Goal: Communication & Community: Answer question/provide support

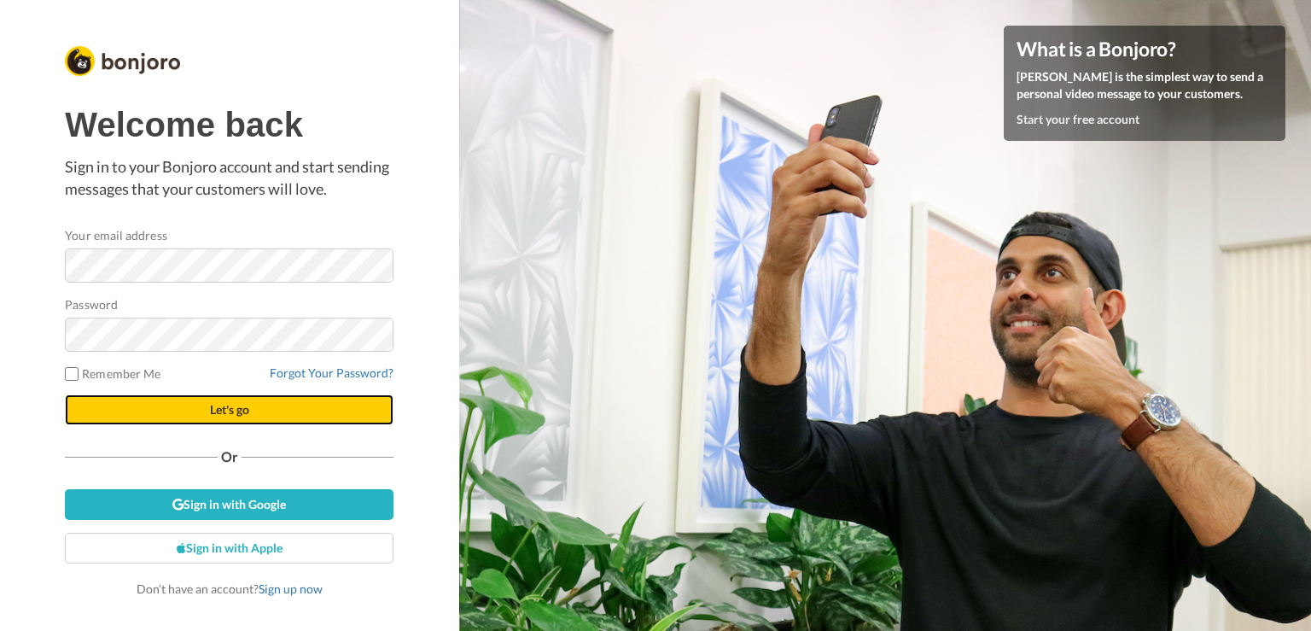
click at [329, 404] on button "Let's go" at bounding box center [229, 409] width 328 height 31
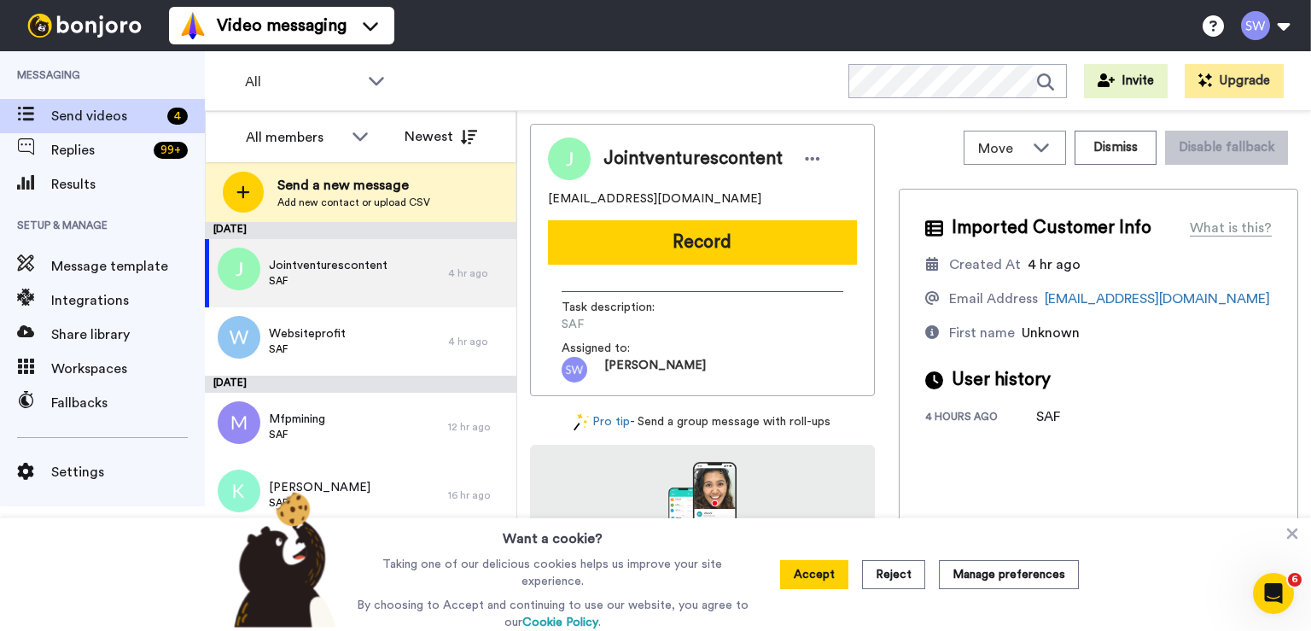
drag, startPoint x: 799, startPoint y: 579, endPoint x: 799, endPoint y: 568, distance: 11.1
click at [799, 579] on button "Accept" at bounding box center [814, 574] width 68 height 29
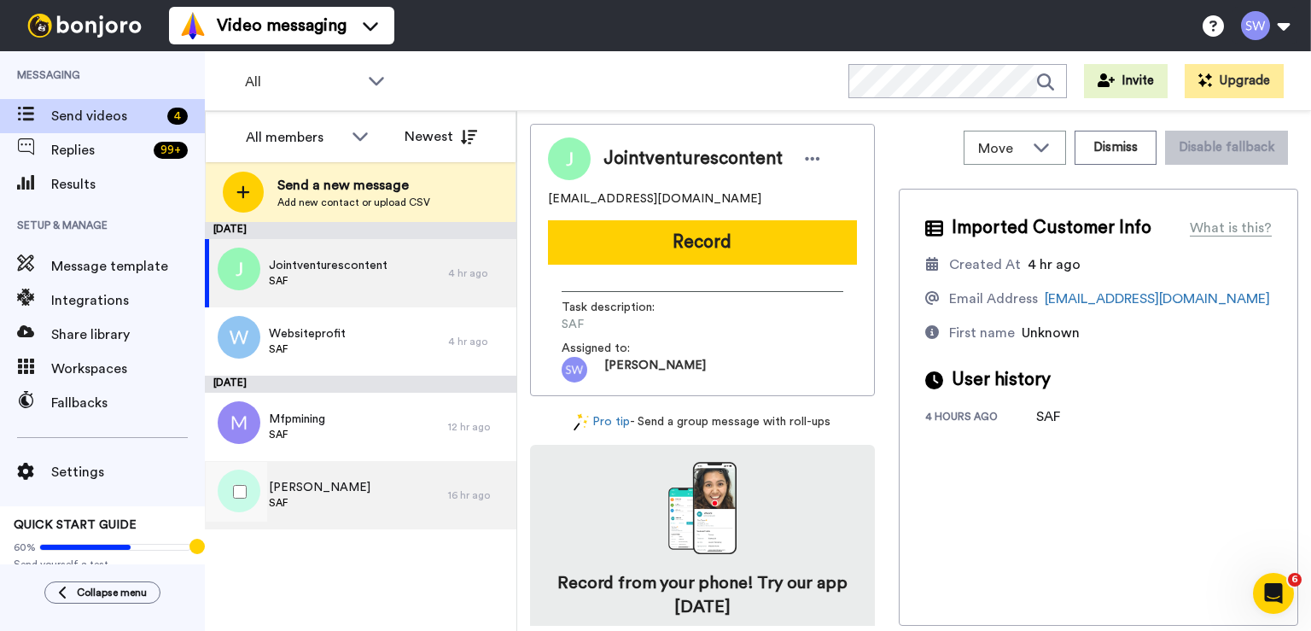
click at [309, 504] on div "[PERSON_NAME] SAF" at bounding box center [326, 495] width 243 height 68
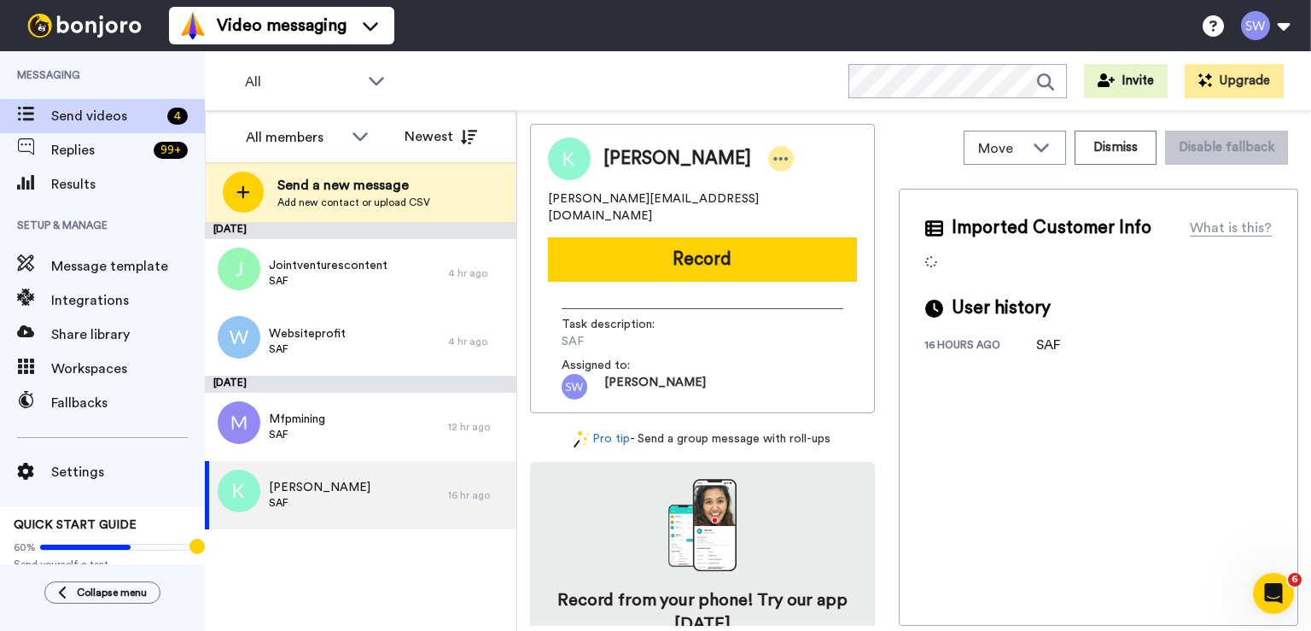
click at [773, 162] on icon at bounding box center [780, 158] width 15 height 17
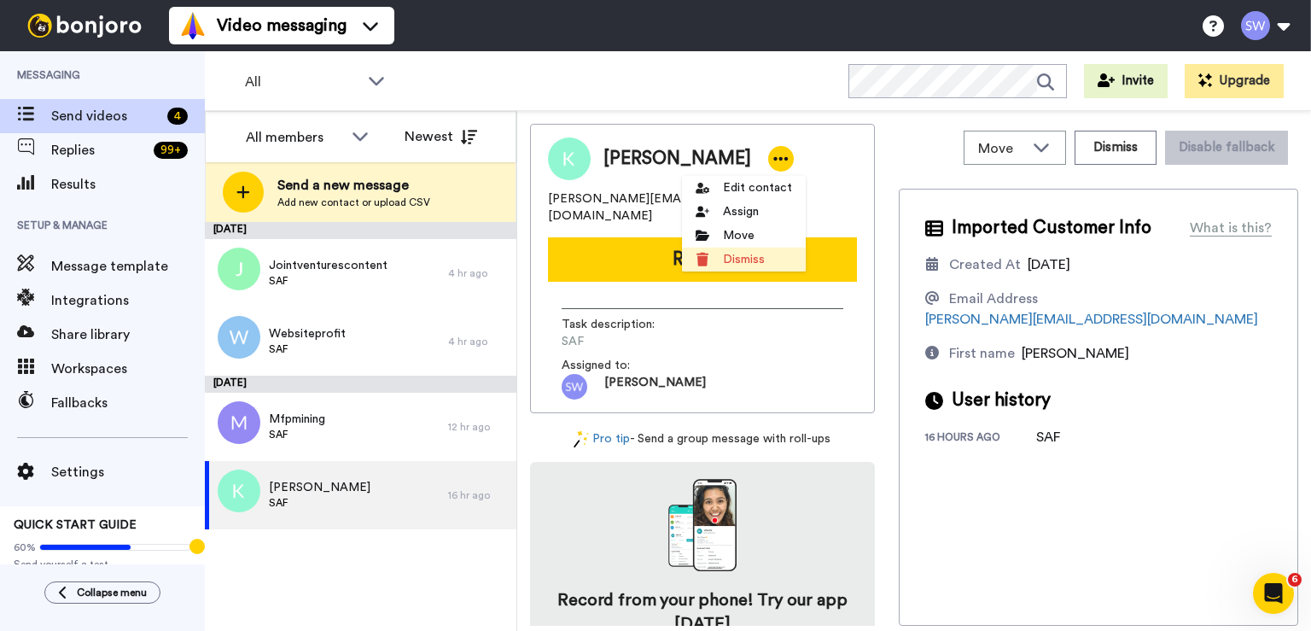
click at [724, 263] on li "Dismiss" at bounding box center [744, 259] width 124 height 24
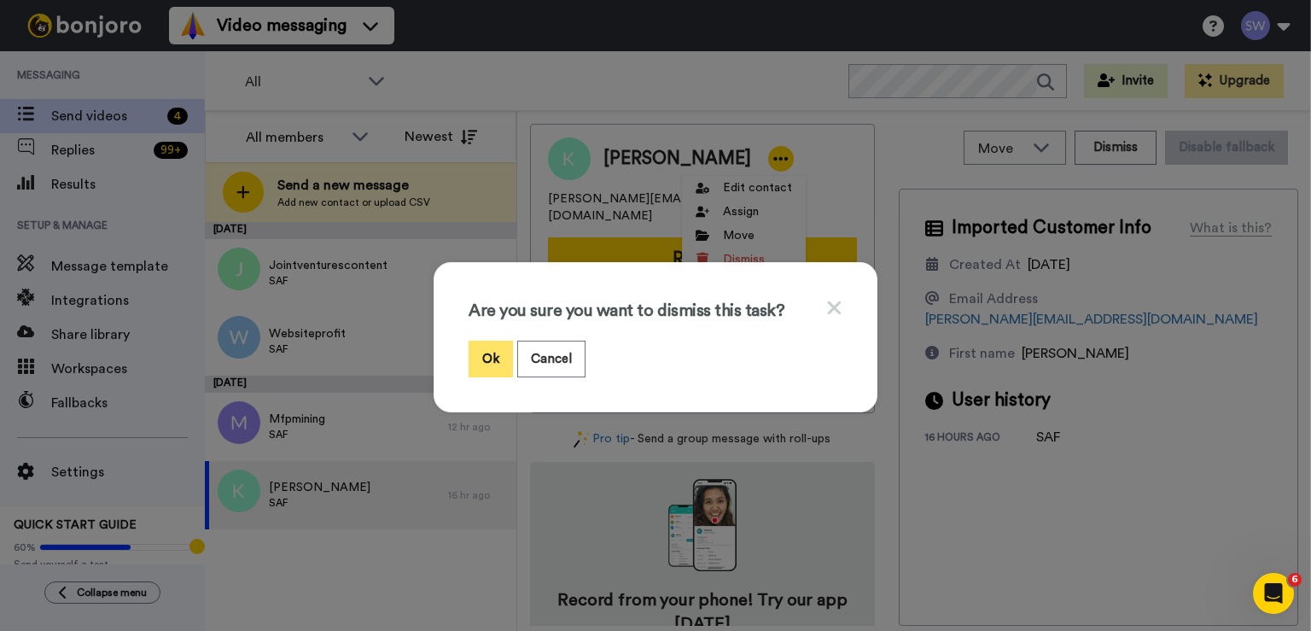
click at [486, 347] on button "Ok" at bounding box center [490, 358] width 44 height 37
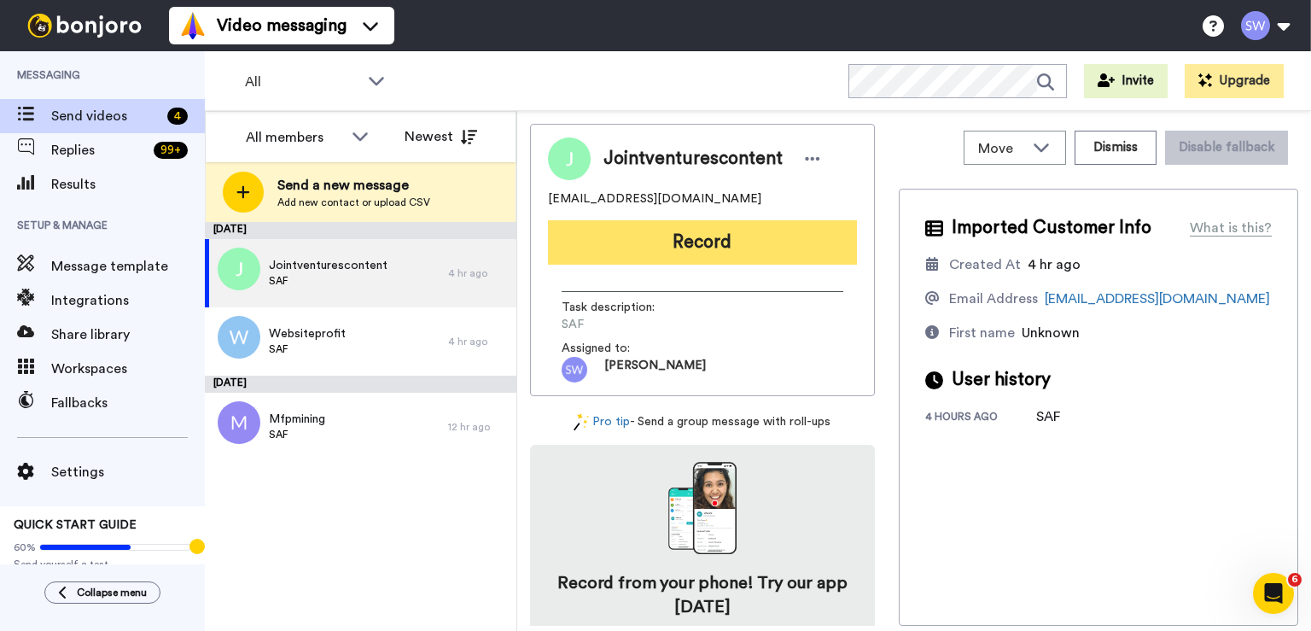
click at [706, 247] on button "Record" at bounding box center [702, 242] width 309 height 44
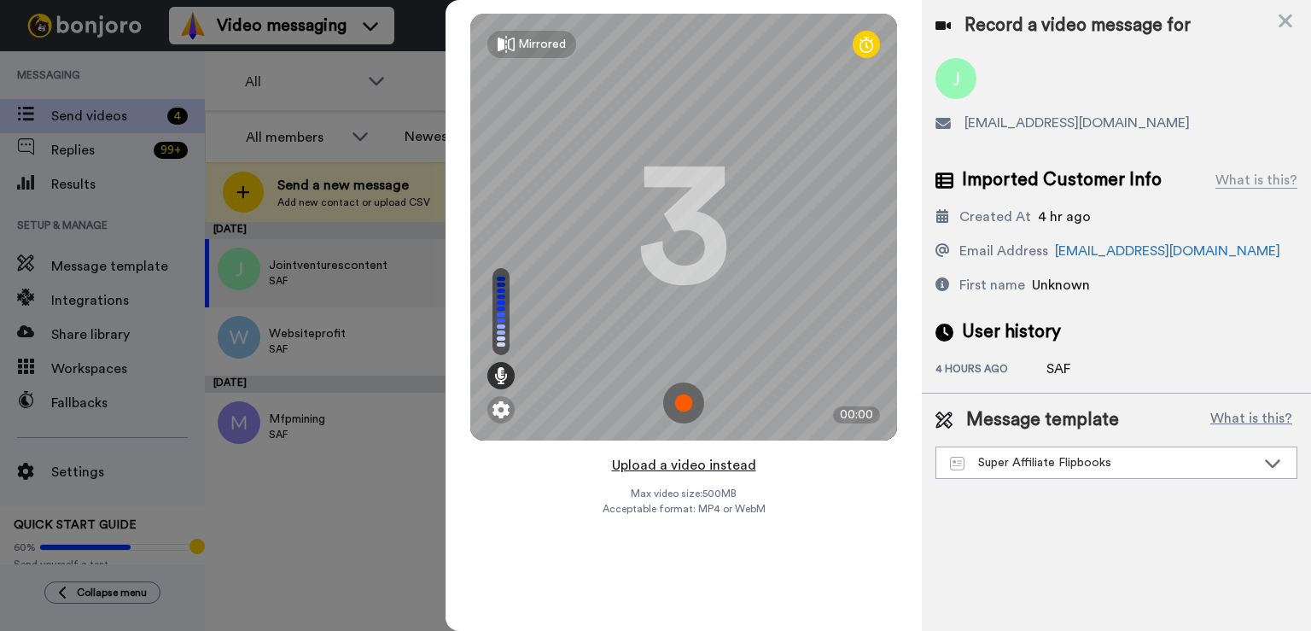
click at [695, 461] on button "Upload a video instead" at bounding box center [684, 465] width 154 height 22
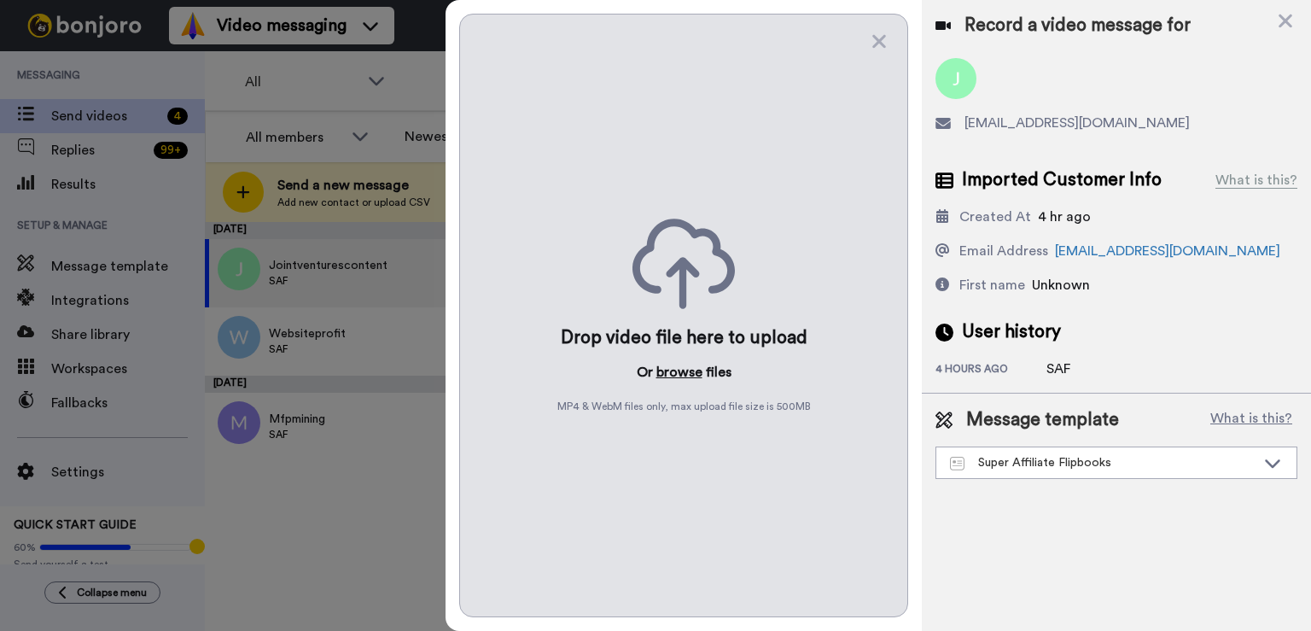
click at [677, 379] on button "browse" at bounding box center [679, 372] width 46 height 20
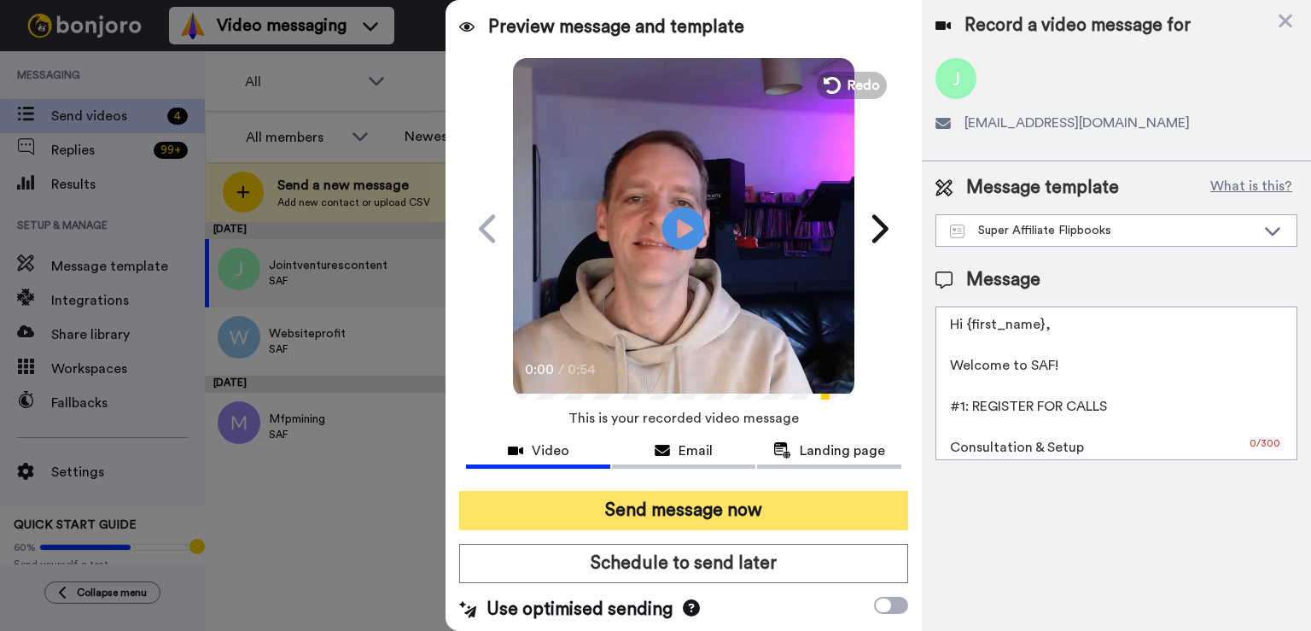
click at [664, 495] on button "Send message now" at bounding box center [683, 510] width 449 height 39
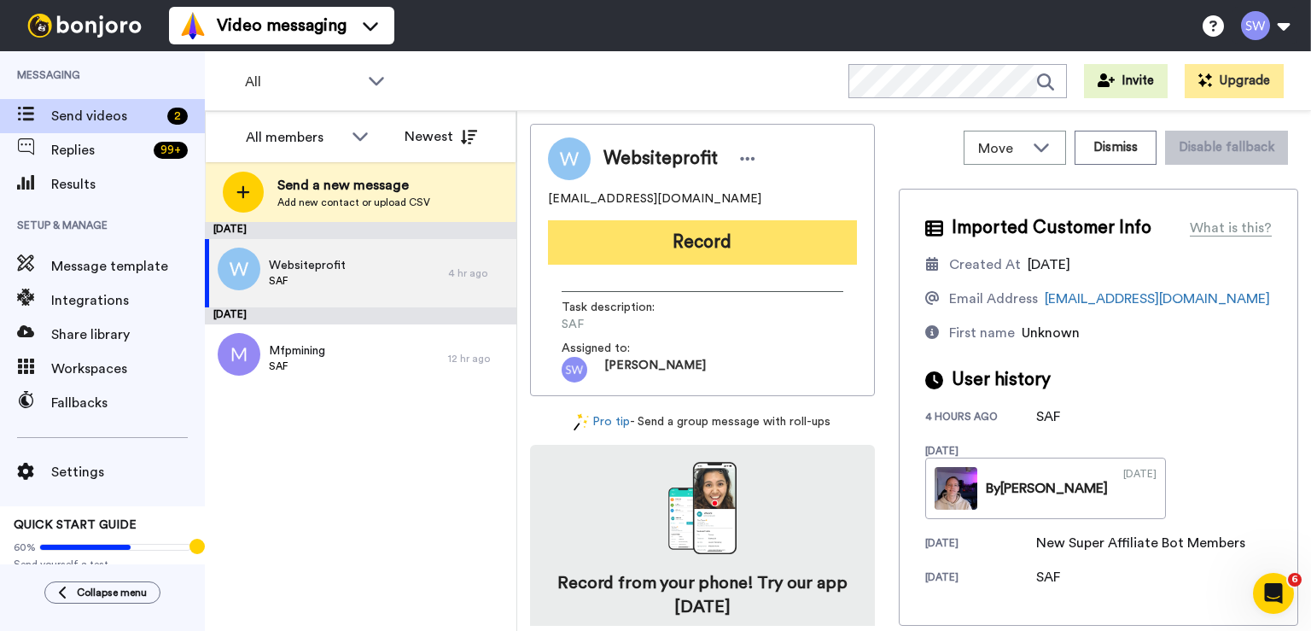
click at [691, 250] on button "Record" at bounding box center [702, 242] width 309 height 44
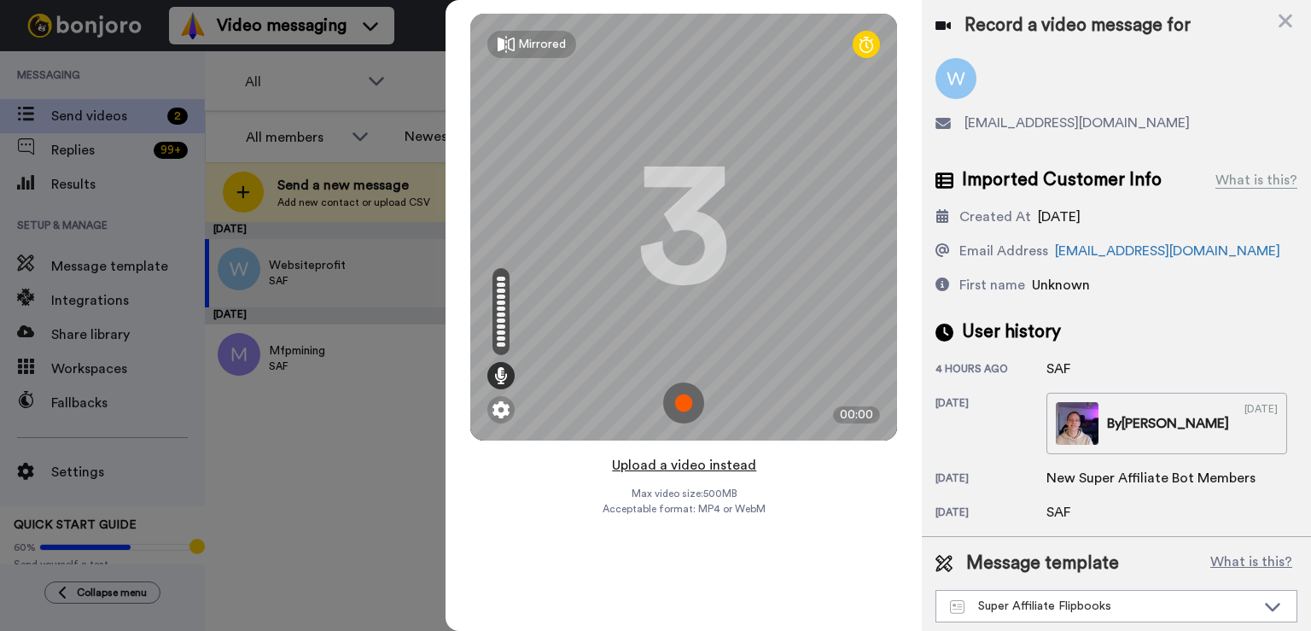
click at [679, 455] on button "Upload a video instead" at bounding box center [684, 465] width 154 height 22
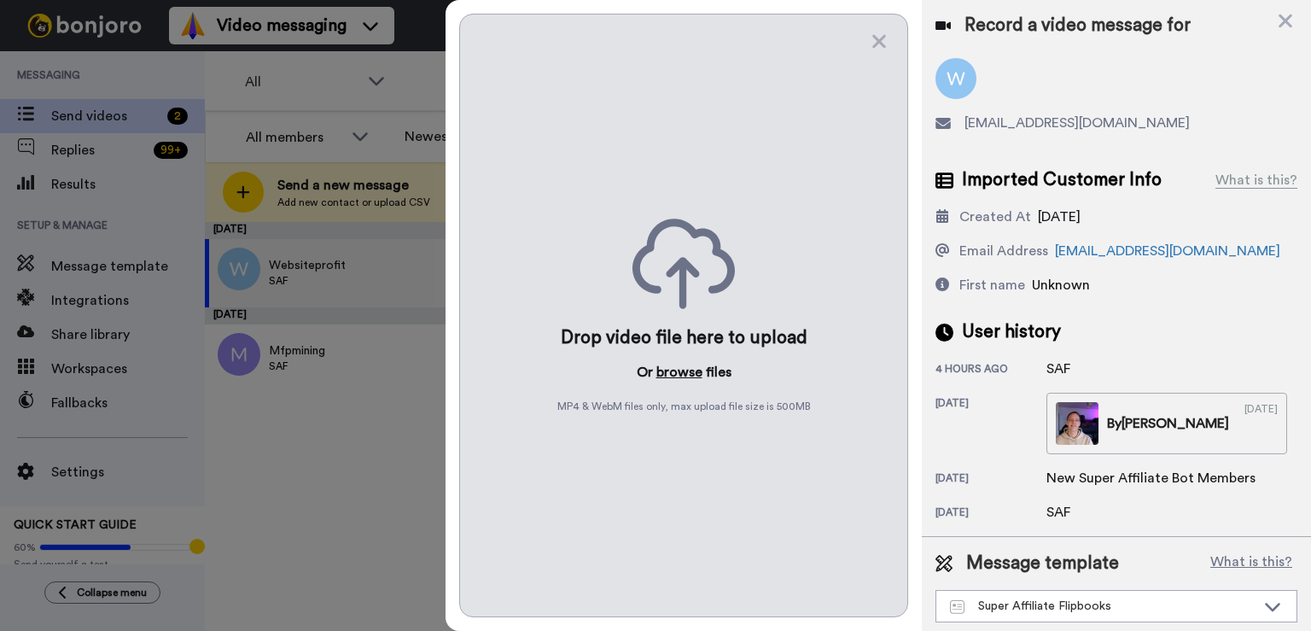
click at [672, 376] on button "browse" at bounding box center [679, 372] width 46 height 20
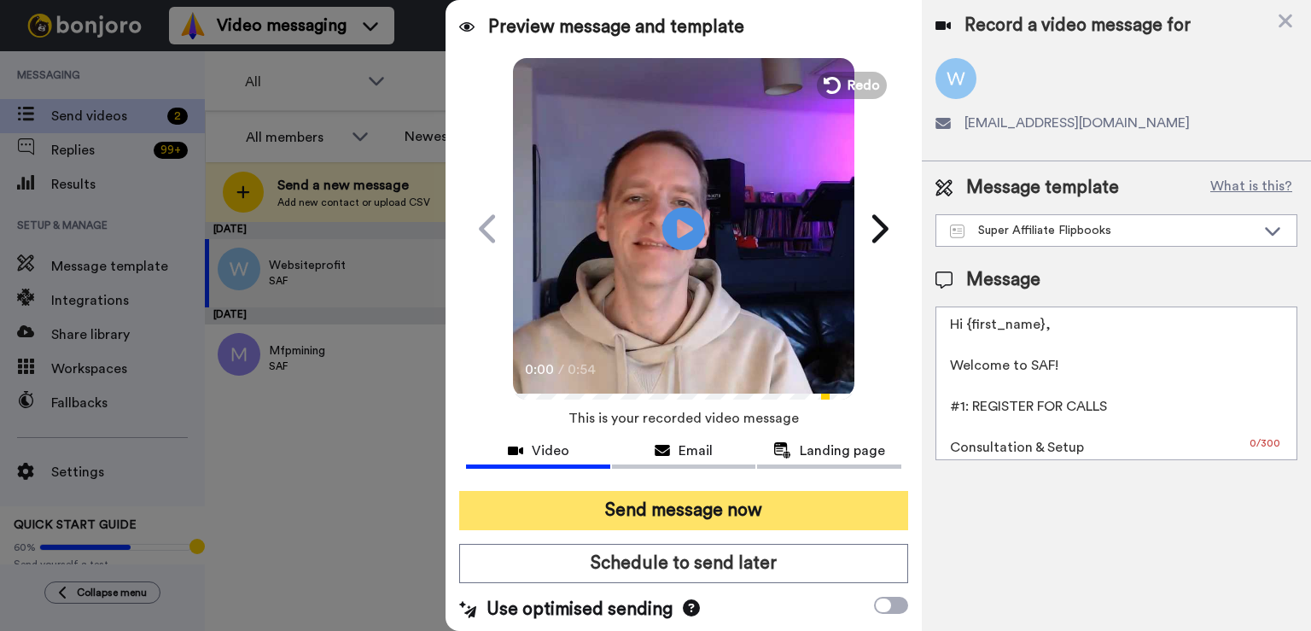
click at [626, 510] on button "Send message now" at bounding box center [683, 510] width 449 height 39
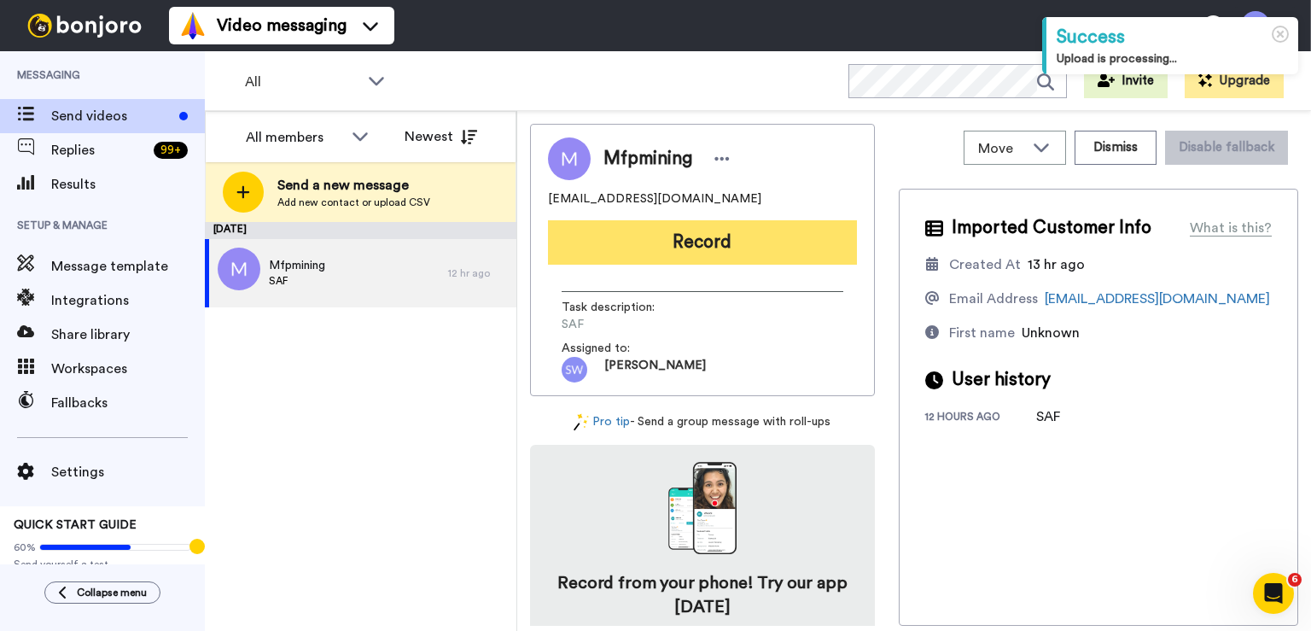
click at [720, 237] on button "Record" at bounding box center [702, 242] width 309 height 44
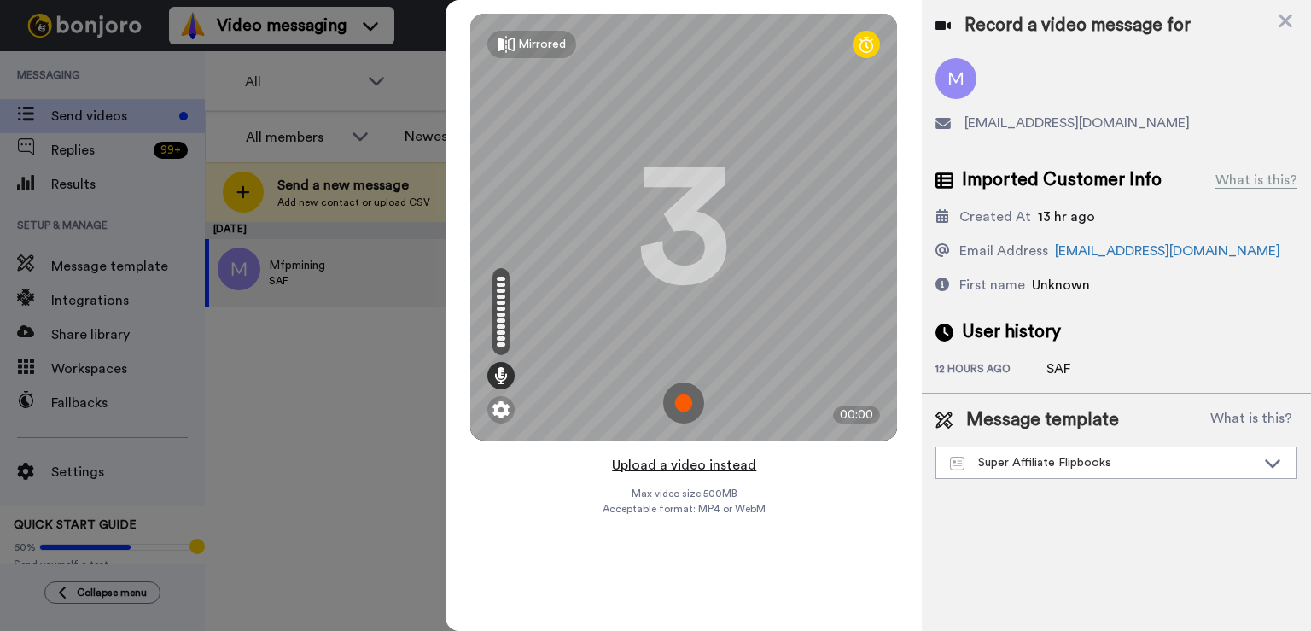
click at [688, 462] on button "Upload a video instead" at bounding box center [684, 465] width 154 height 22
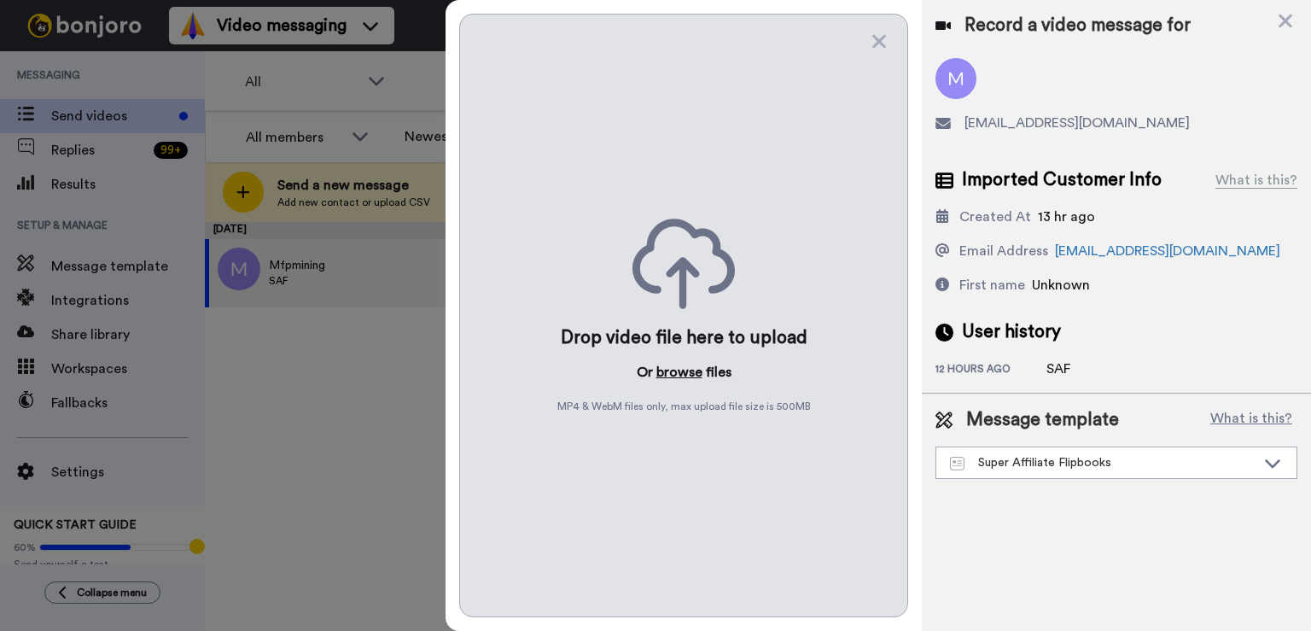
click at [689, 377] on button "browse" at bounding box center [679, 372] width 46 height 20
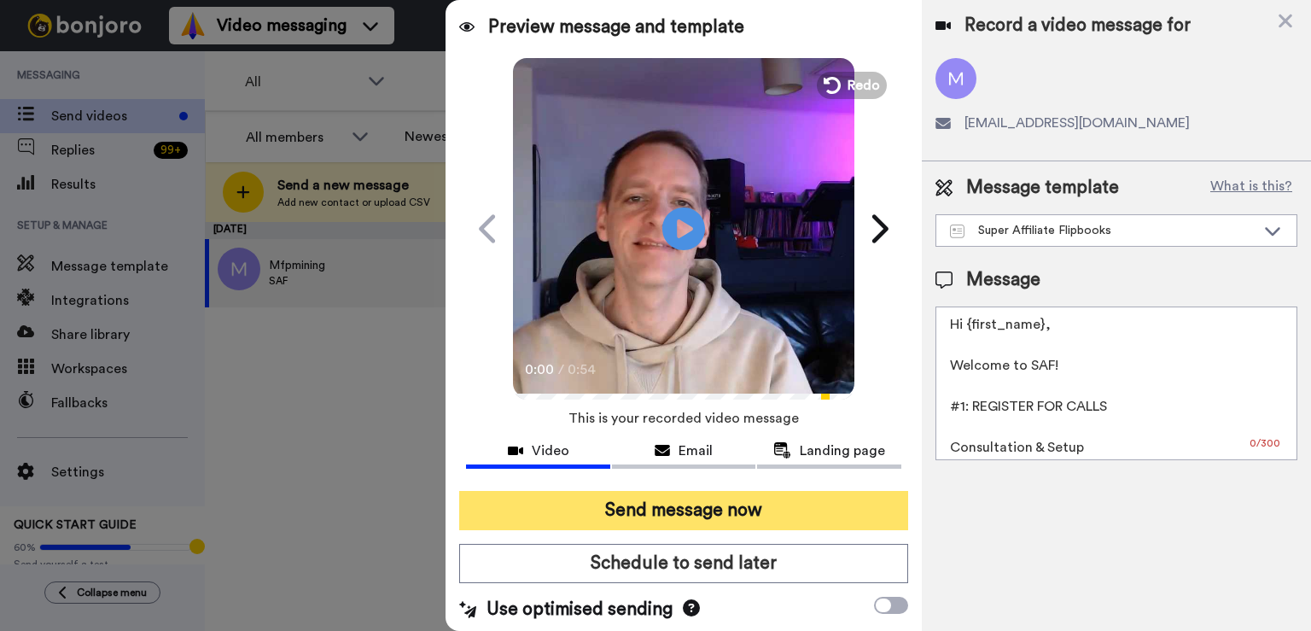
click at [756, 495] on button "Send message now" at bounding box center [683, 510] width 449 height 39
